Goal: Information Seeking & Learning: Learn about a topic

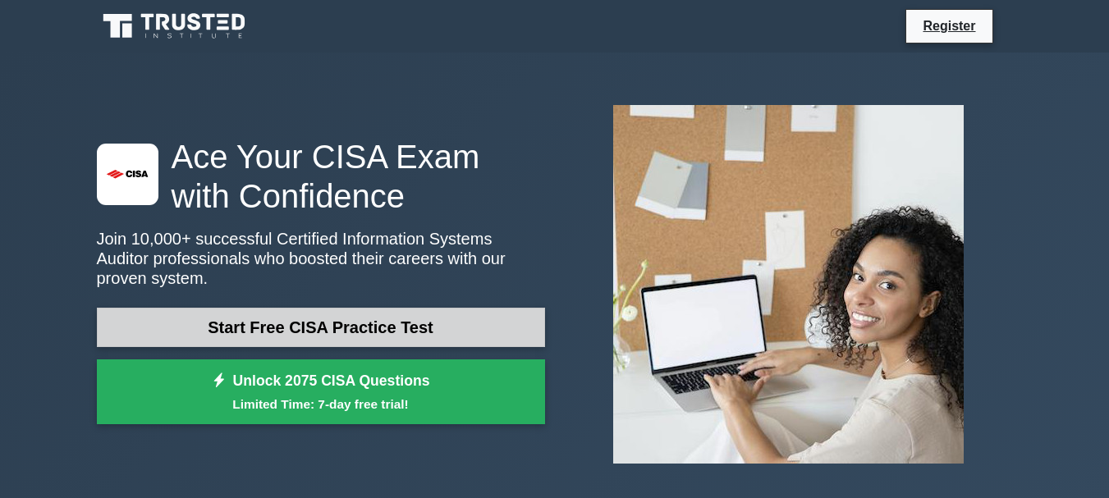
click at [299, 324] on link "Start Free CISA Practice Test" at bounding box center [321, 327] width 448 height 39
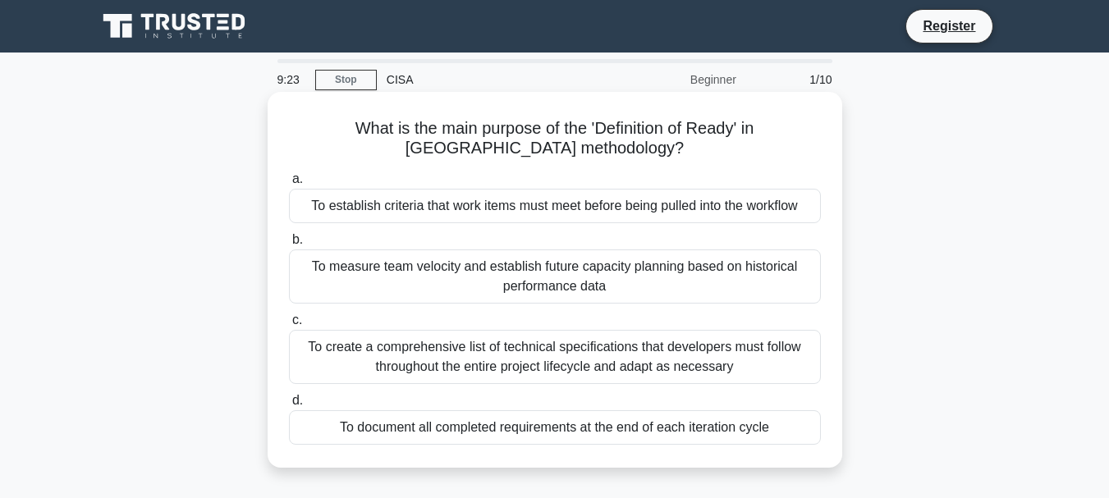
click at [649, 424] on div "To document all completed requirements at the end of each iteration cycle" at bounding box center [555, 428] width 532 height 34
click at [289, 406] on input "d. To document all completed requirements at the end of each iteration cycle" at bounding box center [289, 401] width 0 height 11
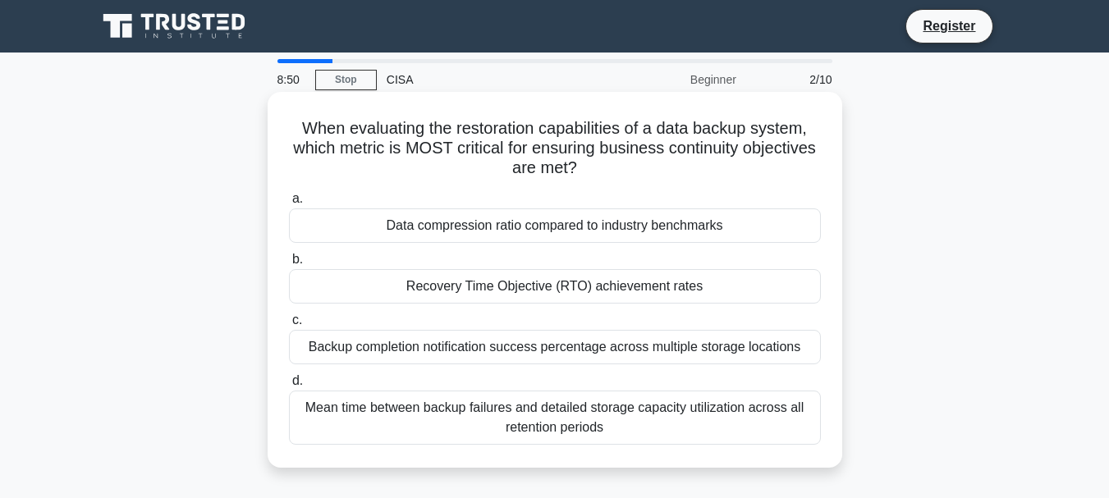
click at [452, 428] on div "Mean time between backup failures and detailed storage capacity utilization acr…" at bounding box center [555, 418] width 532 height 54
click at [289, 387] on input "d. Mean time between backup failures and detailed storage capacity utilization …" at bounding box center [289, 381] width 0 height 11
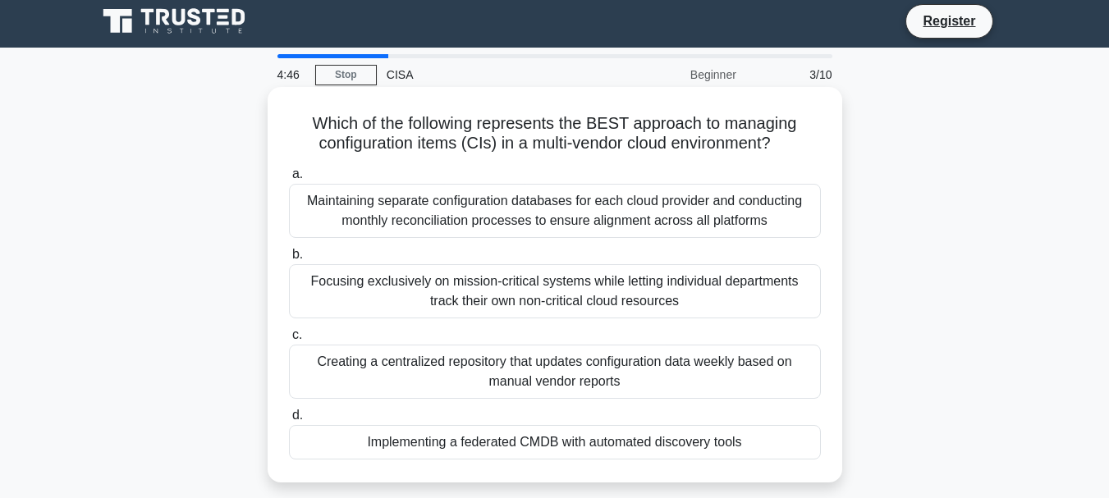
scroll to position [164, 0]
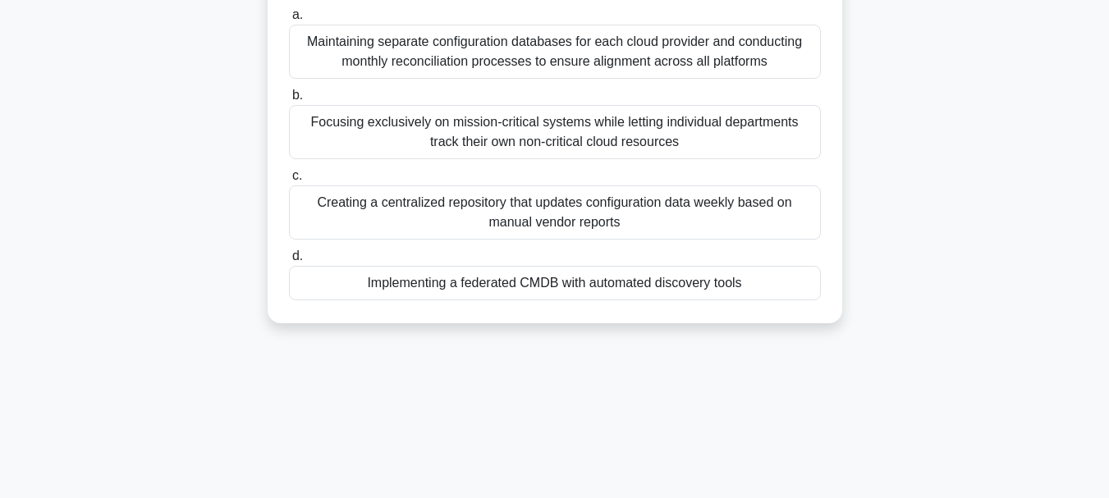
click at [644, 290] on div "Implementing a federated CMDB with automated discovery tools" at bounding box center [555, 283] width 532 height 34
click at [289, 262] on input "d. Implementing a federated CMDB with automated discovery tools" at bounding box center [289, 256] width 0 height 11
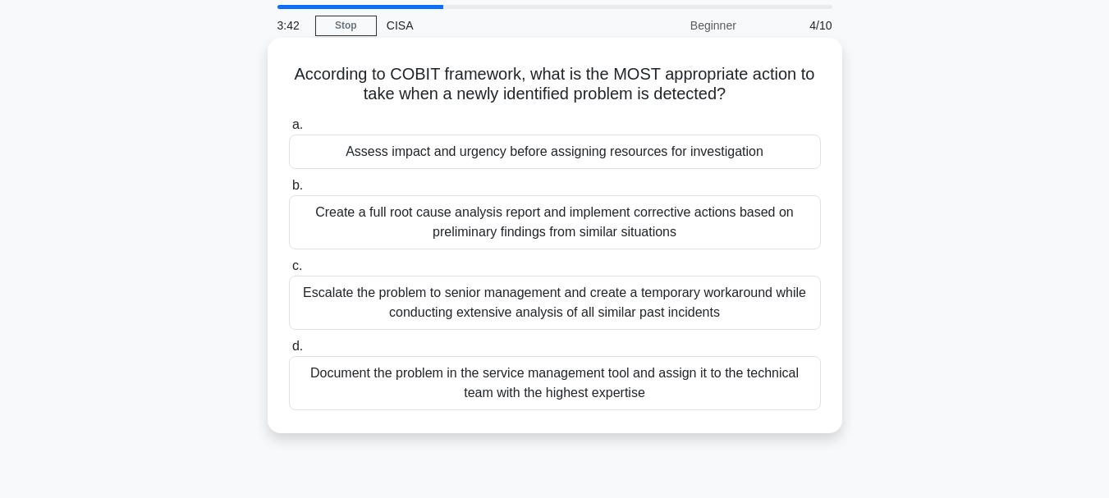
scroll to position [82, 0]
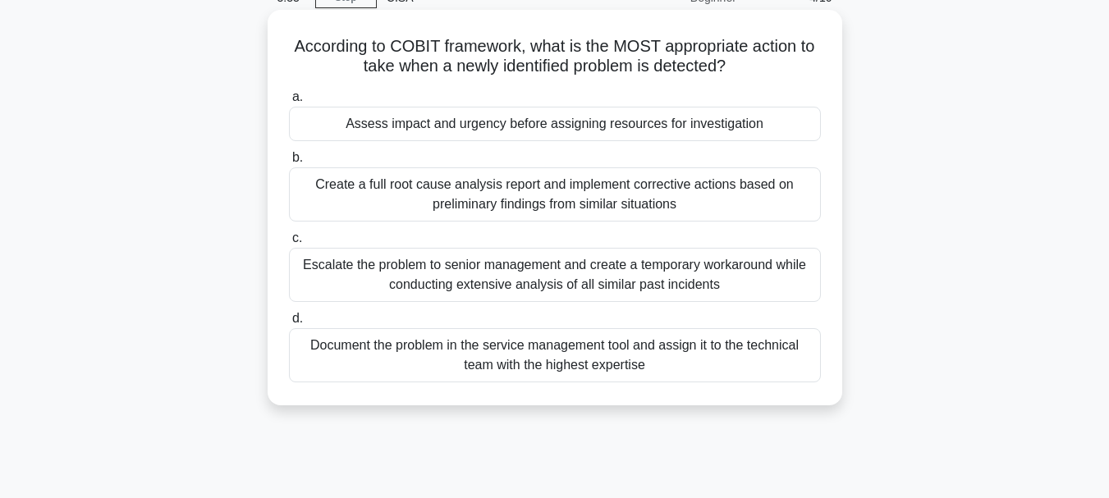
click at [454, 273] on div "Escalate the problem to senior management and create a temporary workaround whi…" at bounding box center [555, 275] width 532 height 54
click at [289, 244] on input "c. Escalate the problem to senior management and create a temporary workaround …" at bounding box center [289, 238] width 0 height 11
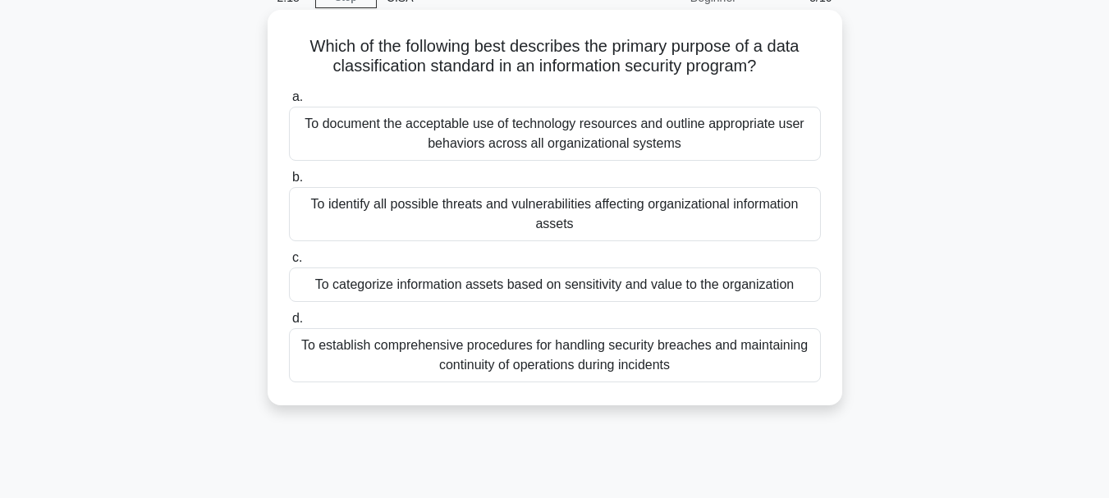
click at [456, 328] on label "d. To establish comprehensive procedures for handling security breaches and mai…" at bounding box center [555, 346] width 532 height 74
click at [289, 324] on input "d. To establish comprehensive procedures for handling security breaches and mai…" at bounding box center [289, 319] width 0 height 11
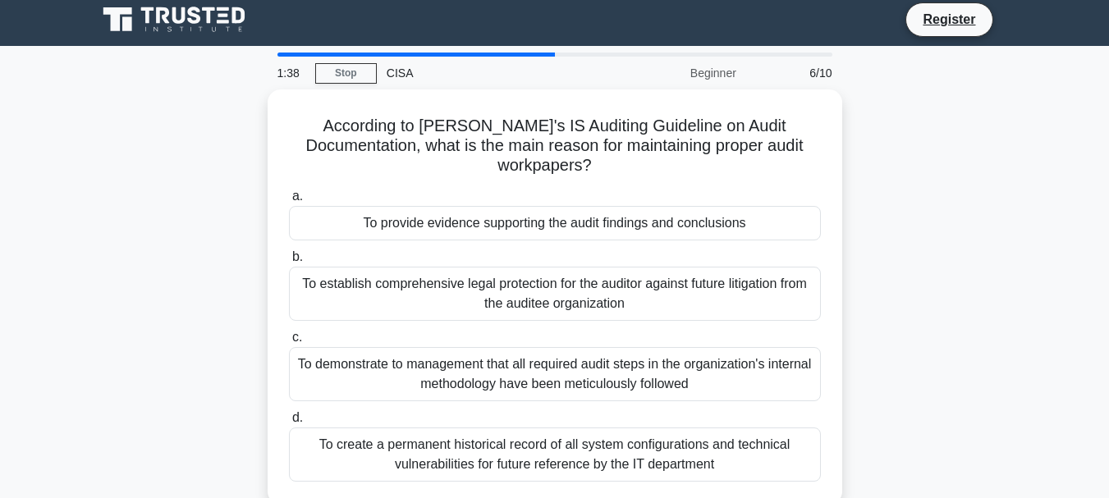
scroll to position [0, 0]
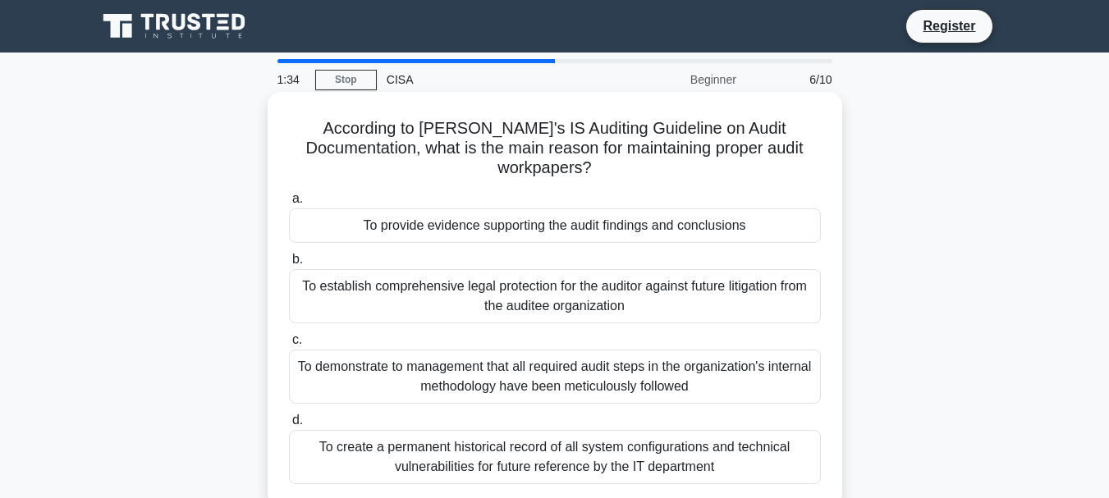
click at [533, 218] on div "To provide evidence supporting the audit findings and conclusions" at bounding box center [555, 226] width 532 height 34
click at [289, 204] on input "a. To provide evidence supporting the audit findings and conclusions" at bounding box center [289, 199] width 0 height 11
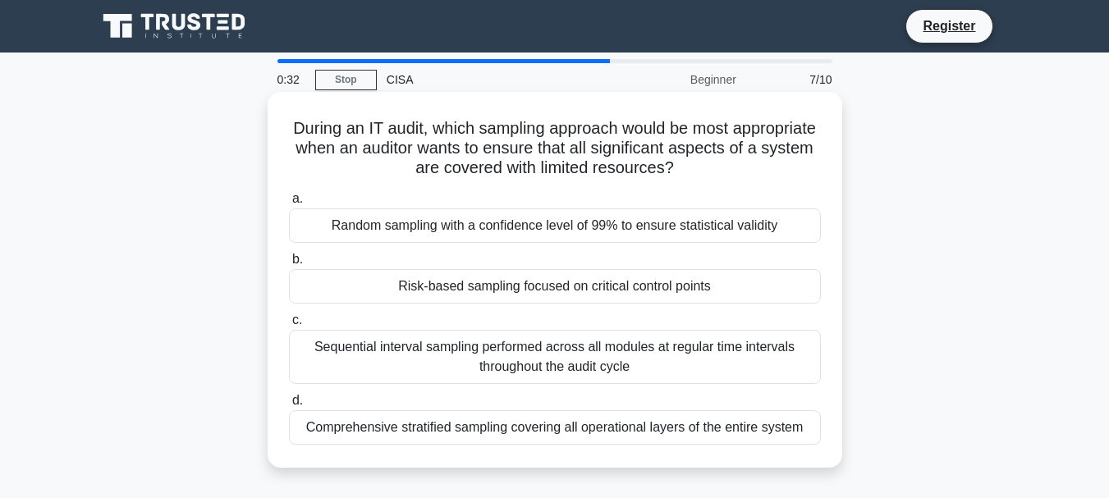
click at [535, 268] on label "b. Risk-based sampling focused on critical control points" at bounding box center [555, 277] width 532 height 54
click at [289, 265] on input "b. Risk-based sampling focused on critical control points" at bounding box center [289, 260] width 0 height 11
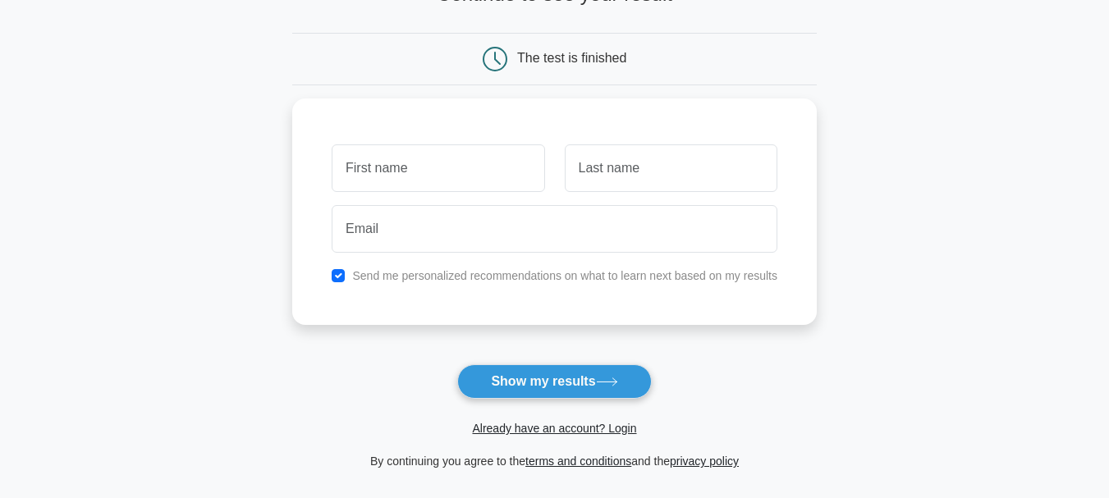
scroll to position [328, 0]
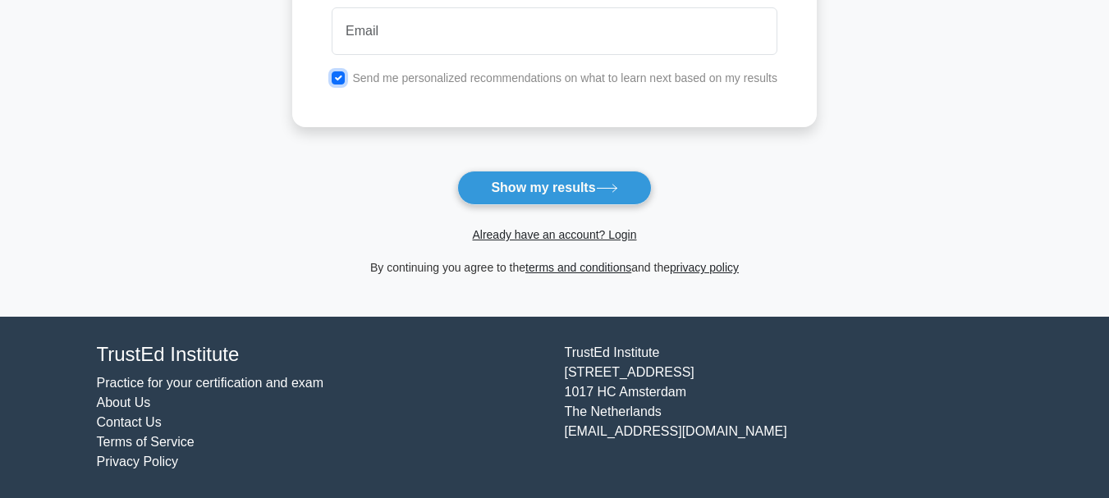
click at [340, 78] on input "checkbox" at bounding box center [338, 77] width 13 height 13
checkbox input "false"
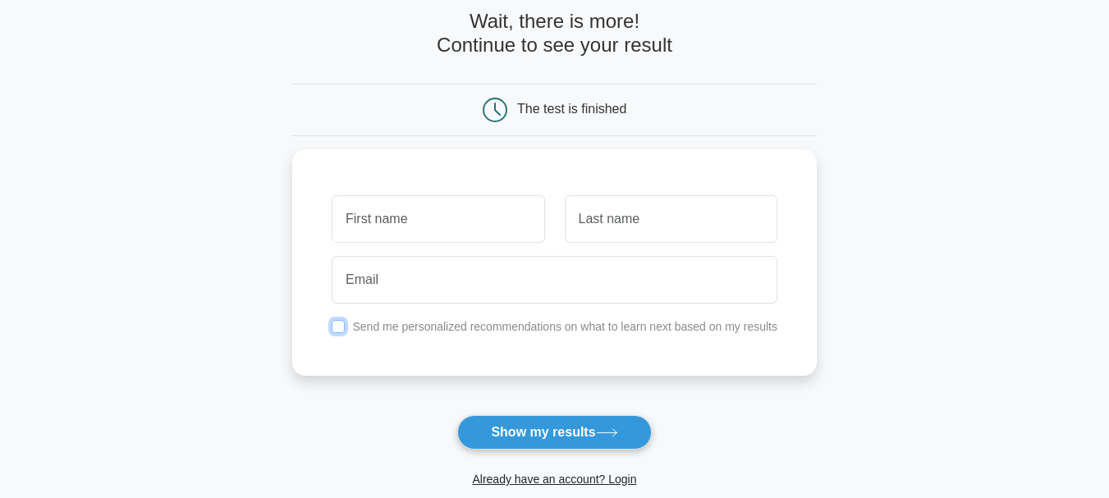
scroll to position [81, 0]
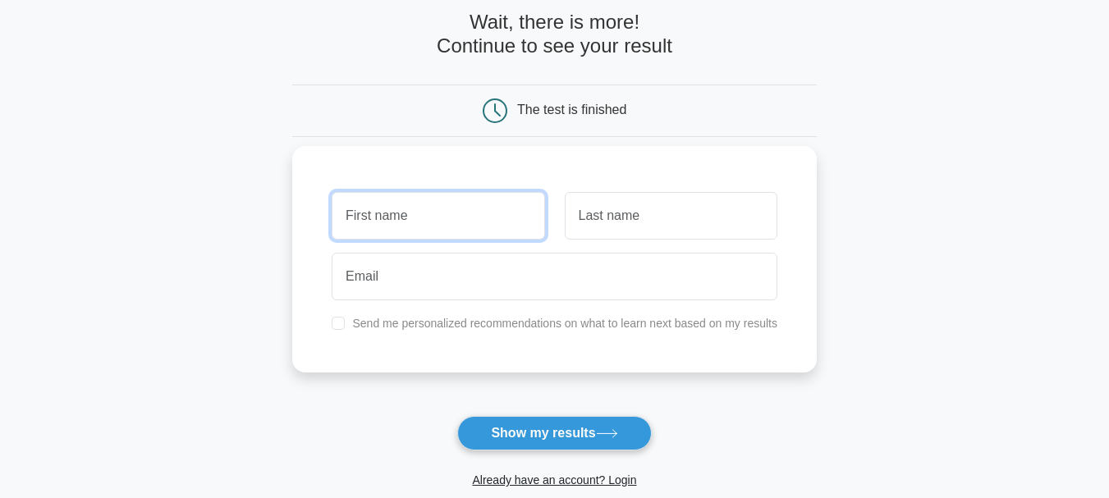
click at [452, 207] on input "text" at bounding box center [438, 216] width 213 height 48
type input "ZIA"
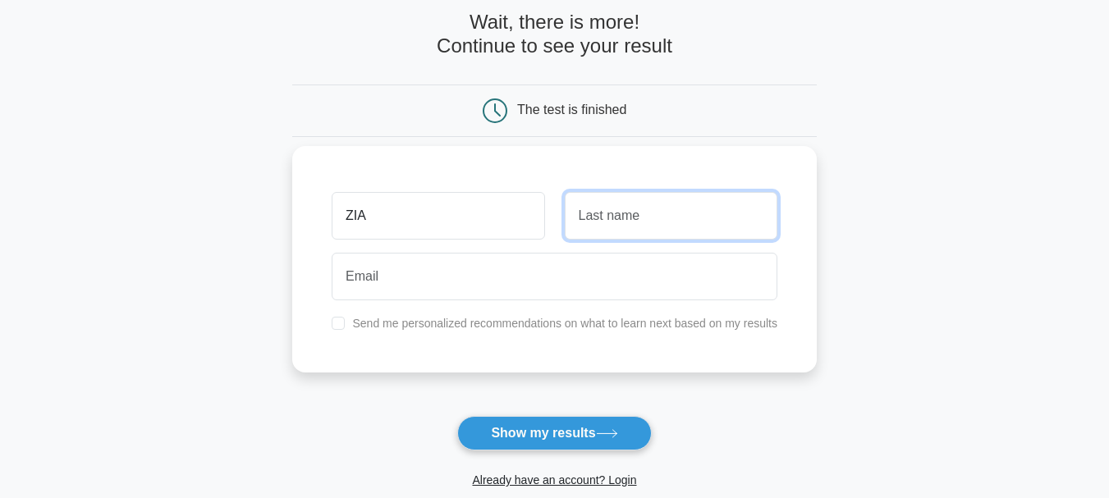
click at [580, 218] on input "text" at bounding box center [671, 216] width 213 height 48
type input "IRSHAD"
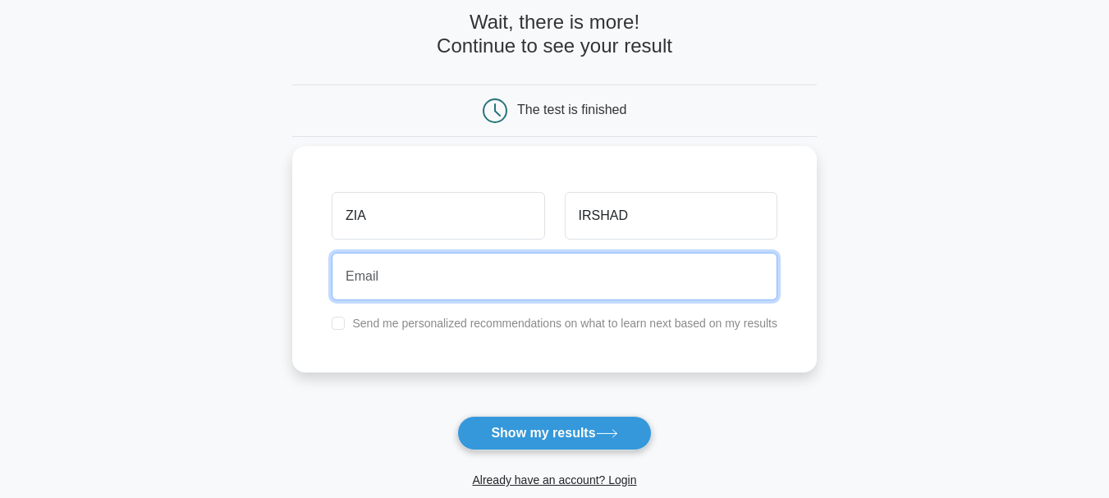
click at [539, 281] on input "email" at bounding box center [555, 277] width 446 height 48
type input "ziairshad2025@gmail.com"
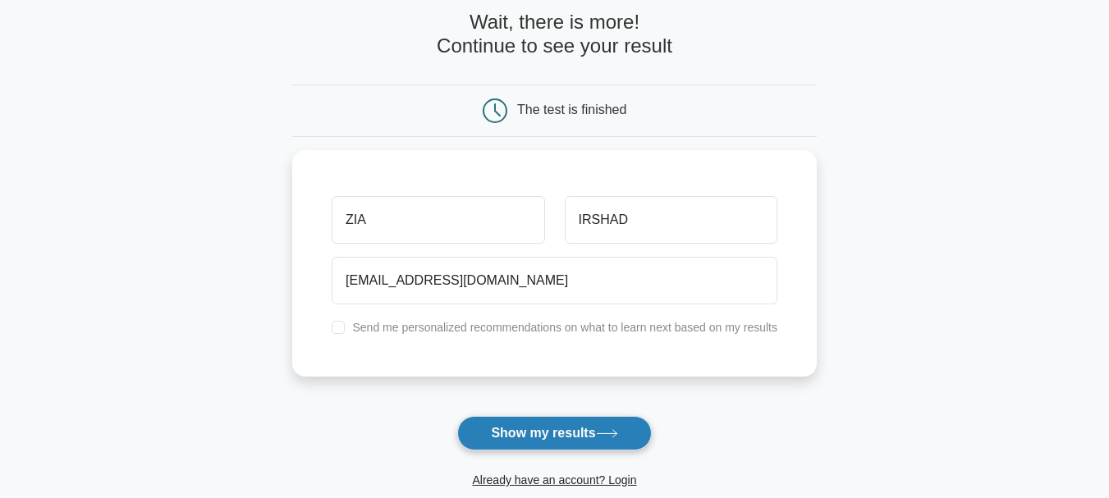
click at [546, 434] on button "Show my results" at bounding box center [554, 433] width 194 height 34
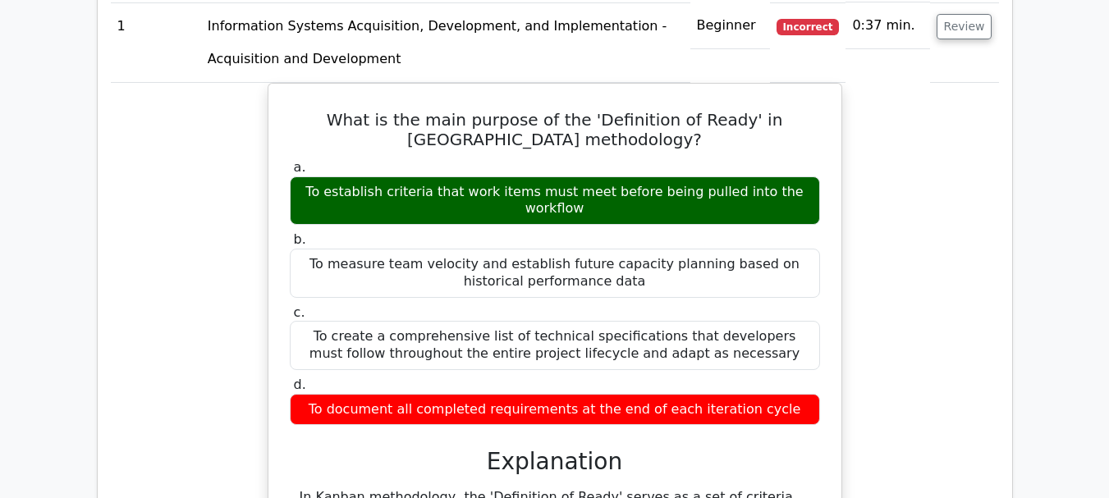
scroll to position [1478, 0]
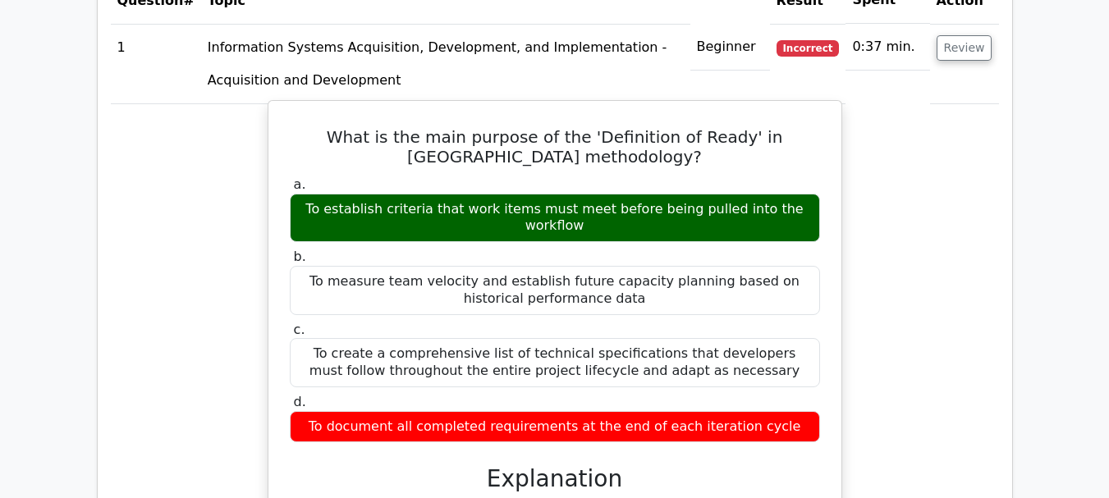
drag, startPoint x: 297, startPoint y: 163, endPoint x: 808, endPoint y: 177, distance: 510.9
click at [808, 194] on div "To establish criteria that work items must meet before being pulled into the wo…" at bounding box center [555, 218] width 530 height 49
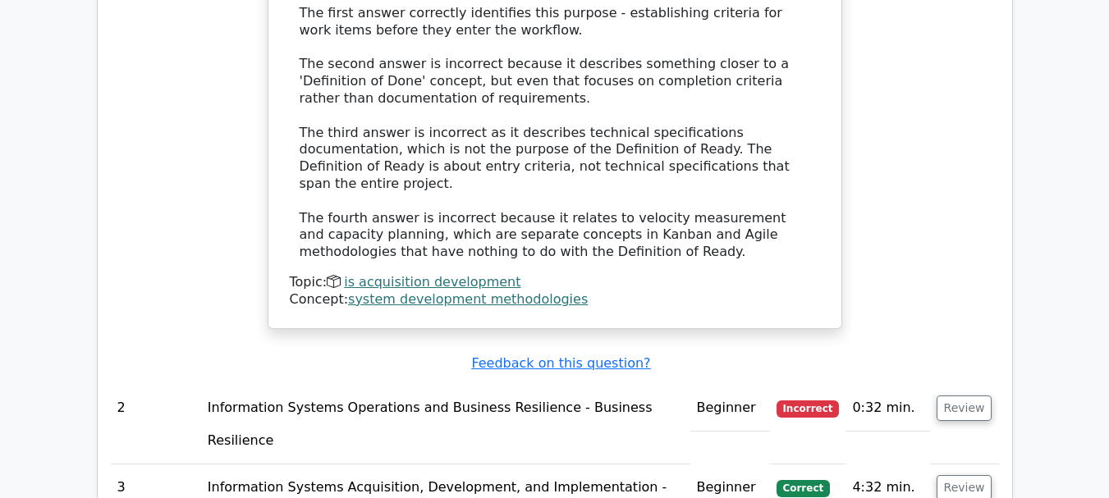
scroll to position [2299, 0]
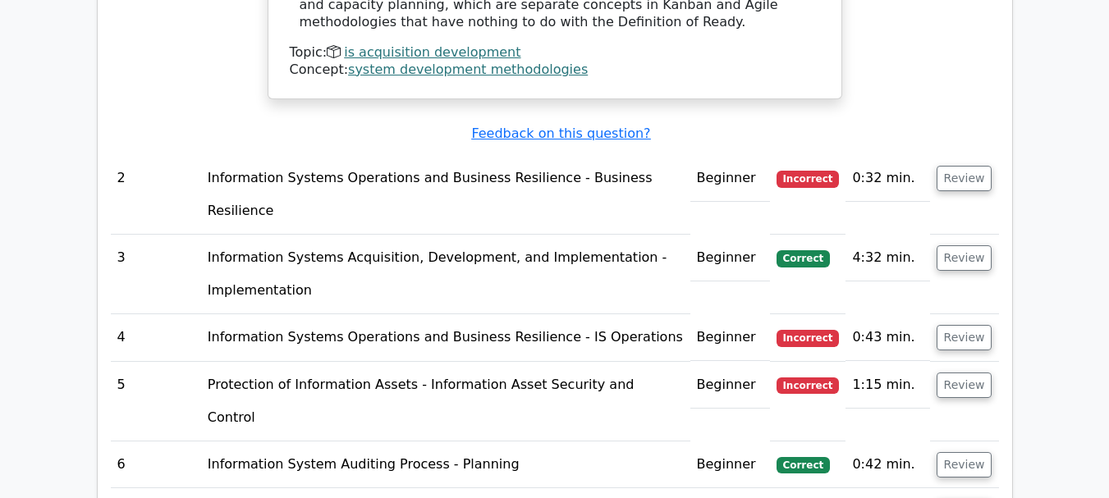
click at [939, 442] on td "Review" at bounding box center [964, 465] width 69 height 47
click at [976, 452] on button "Review" at bounding box center [965, 464] width 56 height 25
click at [970, 452] on button "Review" at bounding box center [965, 464] width 56 height 25
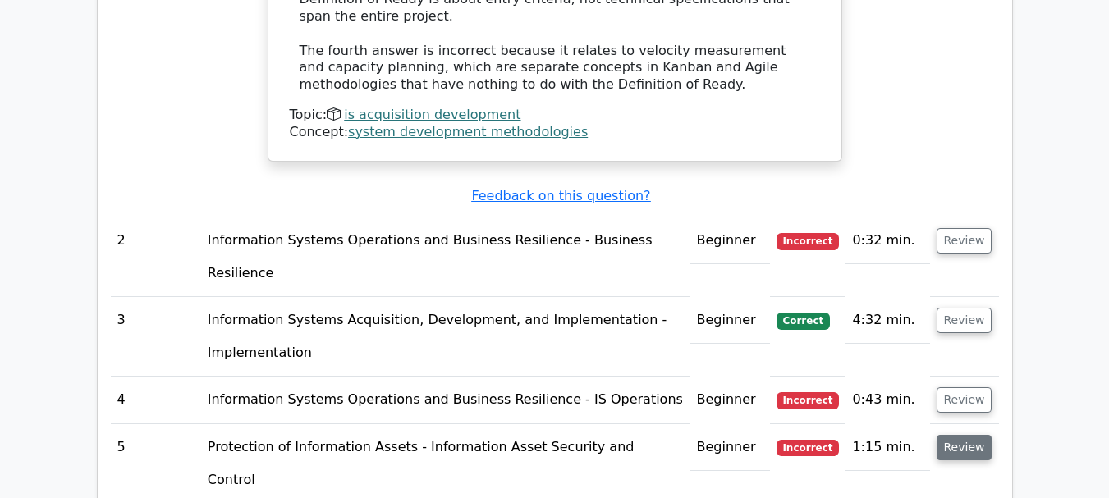
scroll to position [2217, 0]
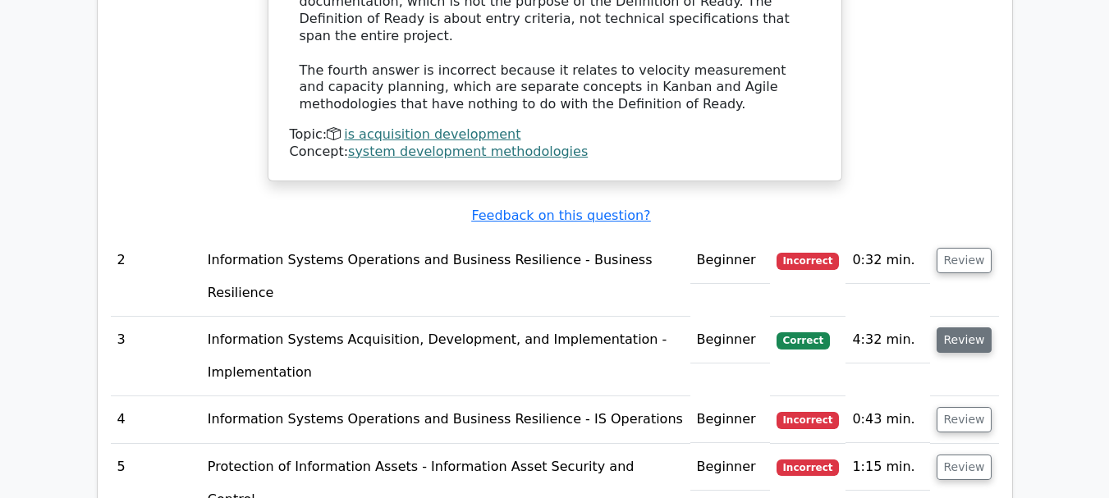
click at [963, 328] on button "Review" at bounding box center [965, 340] width 56 height 25
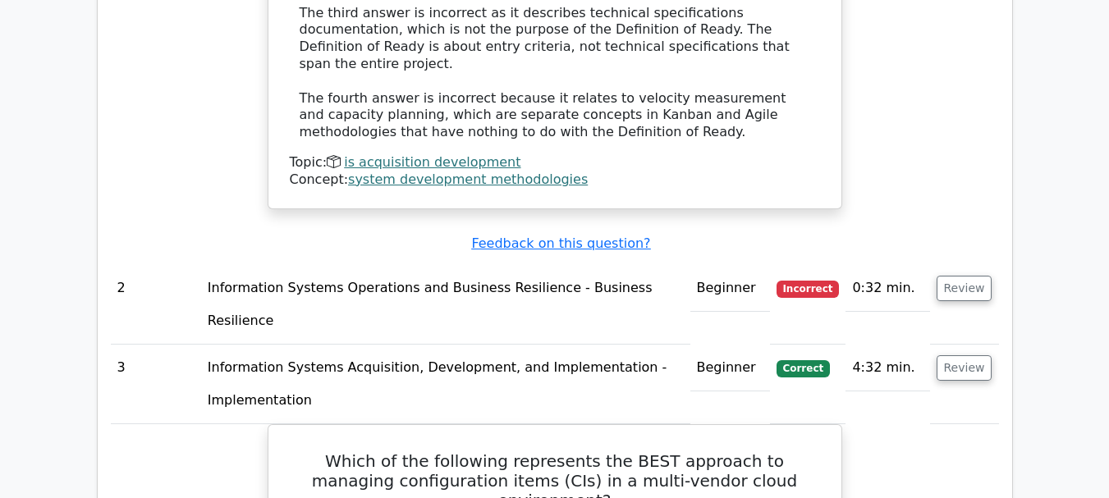
scroll to position [2135, 0]
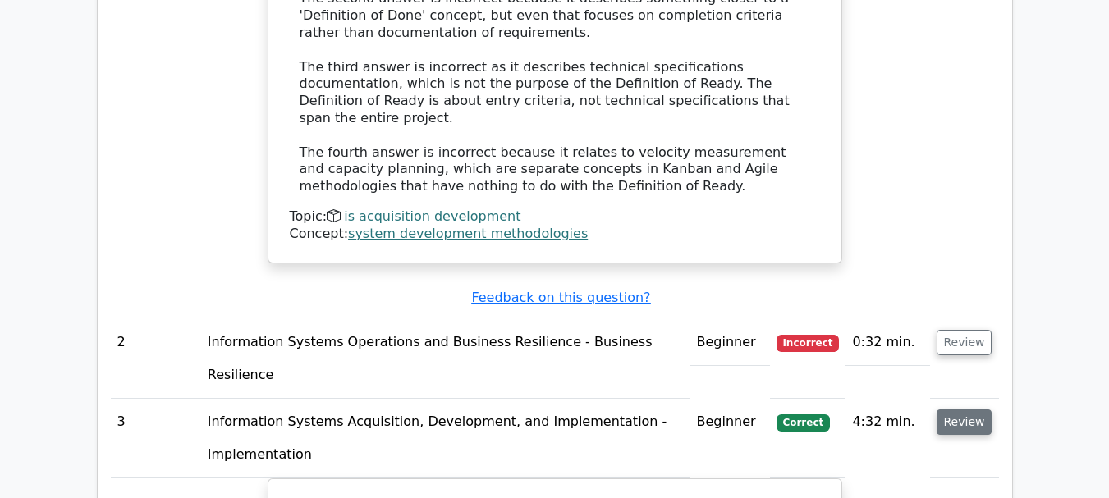
click at [961, 410] on button "Review" at bounding box center [965, 422] width 56 height 25
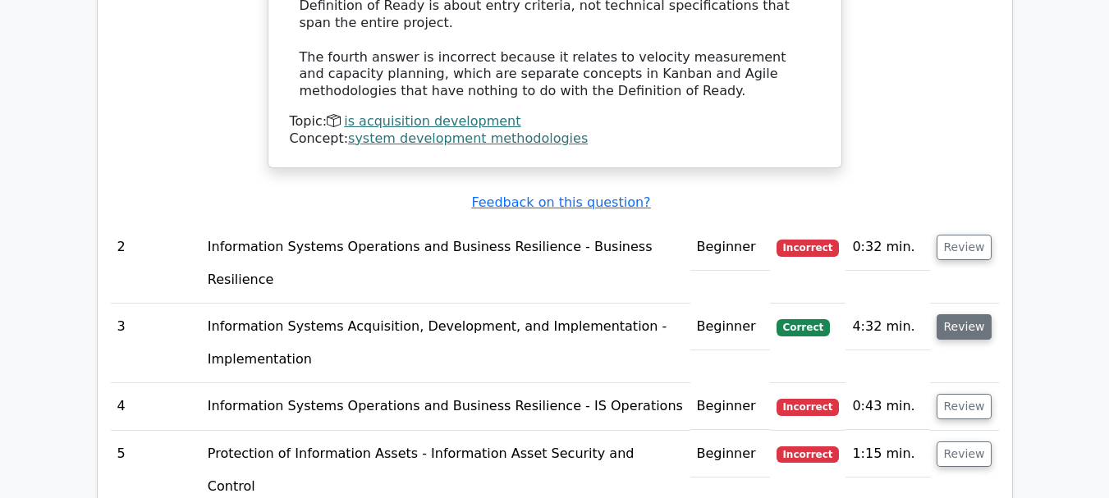
scroll to position [2299, 0]
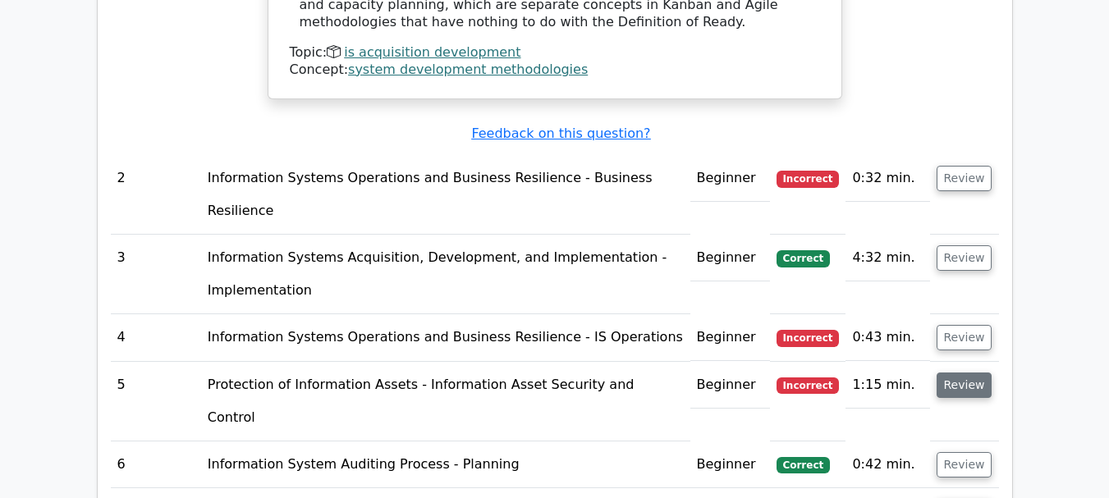
click at [971, 373] on button "Review" at bounding box center [965, 385] width 56 height 25
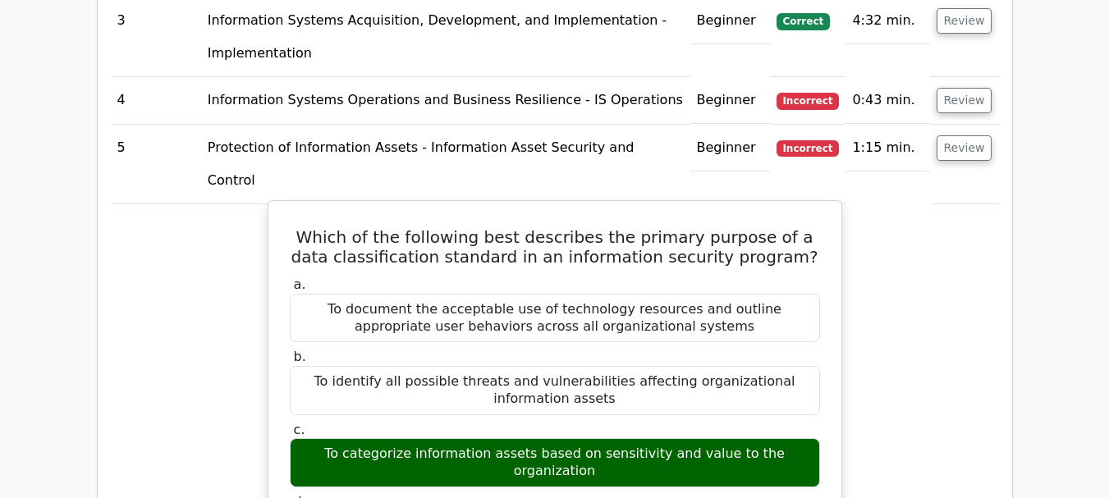
scroll to position [2545, 0]
